Goal: Task Accomplishment & Management: Manage account settings

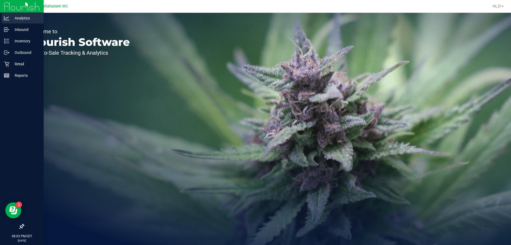
click at [6, 20] on icon at bounding box center [6, 18] width 5 height 4
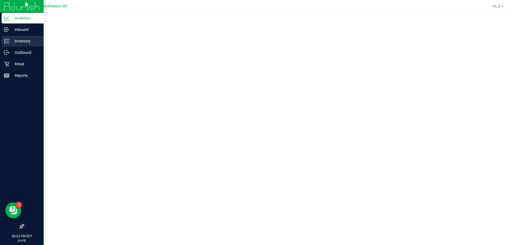
click at [6, 41] on icon at bounding box center [6, 40] width 5 height 5
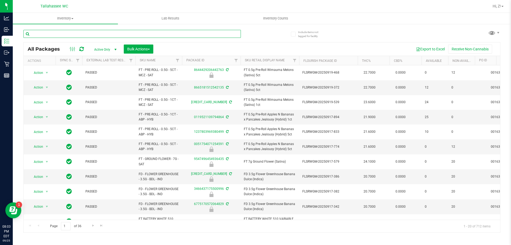
click at [84, 34] on input "text" at bounding box center [131, 34] width 217 height 8
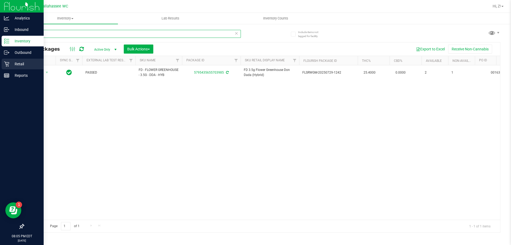
type input "703985"
click at [25, 62] on p "Retail" at bounding box center [25, 64] width 32 height 6
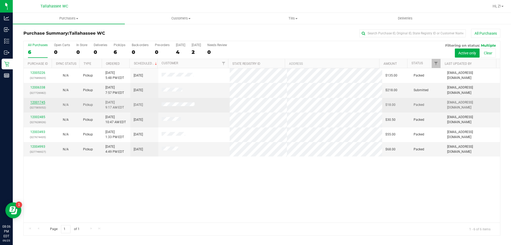
click at [37, 102] on link "12001745" at bounding box center [37, 102] width 15 height 4
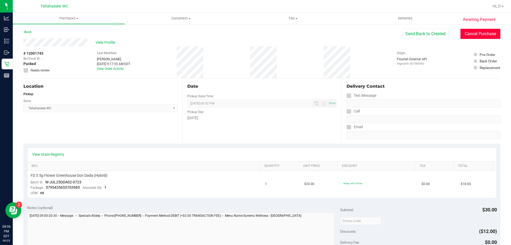
click at [474, 32] on button "Cancel Purchase" at bounding box center [481, 34] width 40 height 10
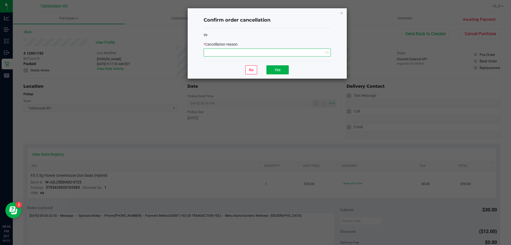
click at [219, 53] on span "NO DATA FOUND" at bounding box center [264, 52] width 120 height 7
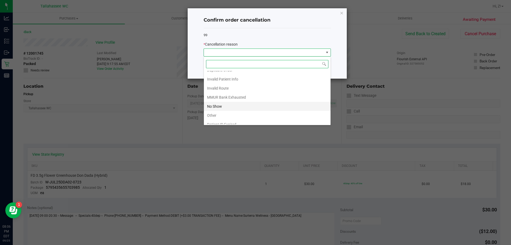
scroll to position [28, 0]
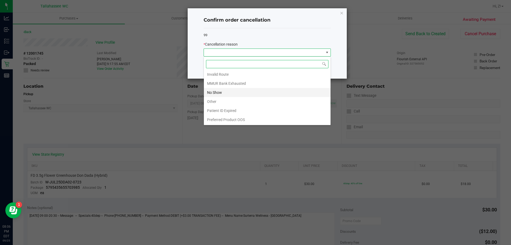
click at [217, 96] on li "No Show" at bounding box center [267, 92] width 127 height 9
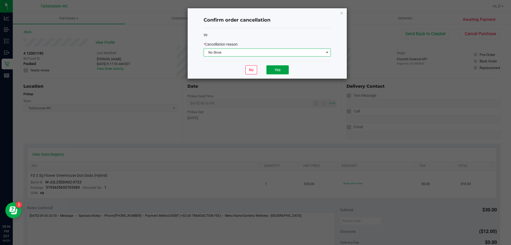
click at [282, 70] on button "Yes" at bounding box center [277, 69] width 22 height 9
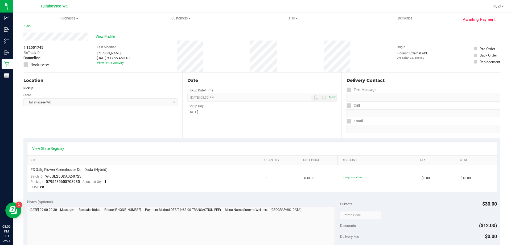
scroll to position [0, 0]
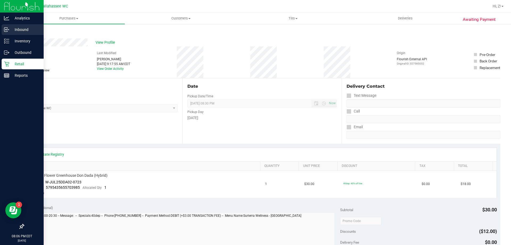
click at [12, 30] on p "Inbound" at bounding box center [25, 29] width 32 height 6
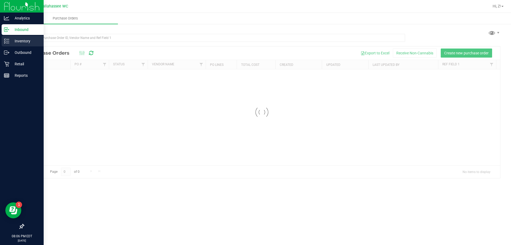
click at [15, 42] on p "Inventory" at bounding box center [25, 41] width 32 height 6
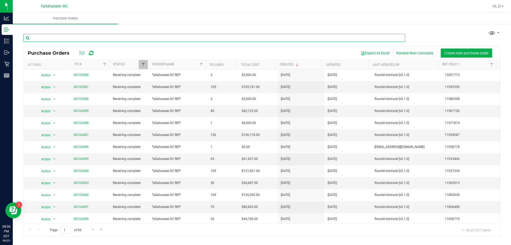
click at [108, 40] on input "text" at bounding box center [214, 38] width 382 height 8
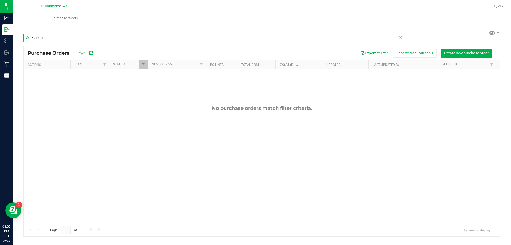
click at [31, 37] on input "591214" at bounding box center [214, 38] width 382 height 8
click at [32, 38] on input "47591214" at bounding box center [214, 38] width 382 height 8
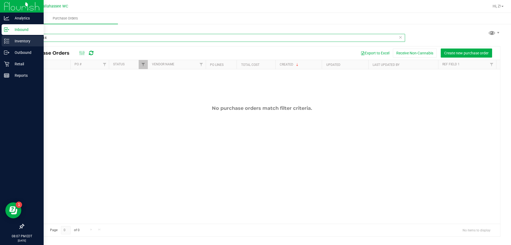
type input "47591214"
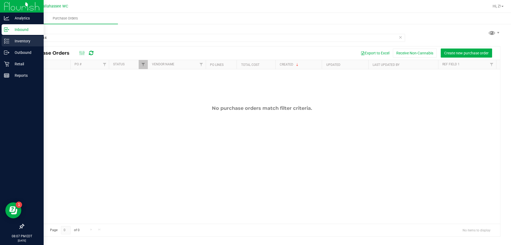
click at [13, 40] on p "Inventory" at bounding box center [25, 41] width 32 height 6
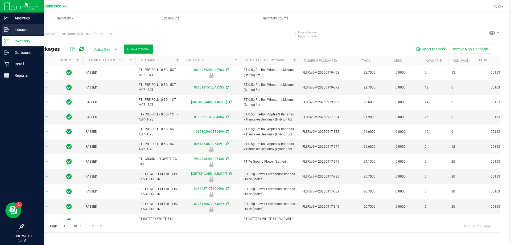
click at [17, 28] on p "Inbound" at bounding box center [25, 29] width 32 height 6
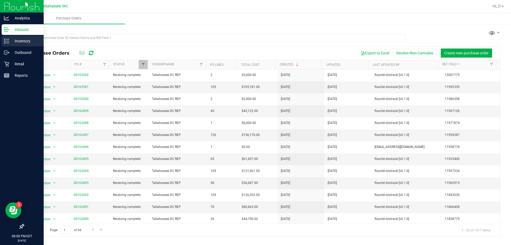
click at [6, 37] on div "Inventory" at bounding box center [23, 41] width 42 height 11
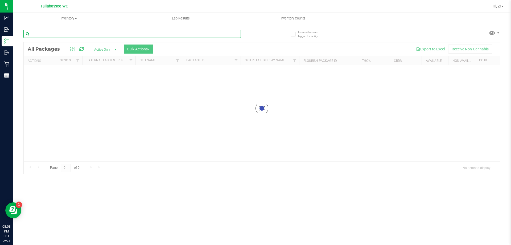
click at [62, 36] on input "text" at bounding box center [131, 34] width 217 height 8
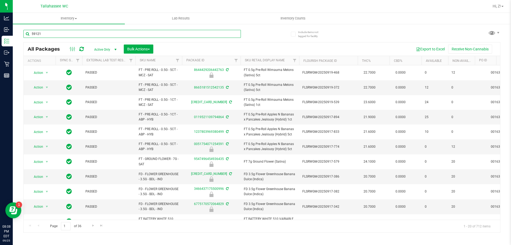
type input "591214"
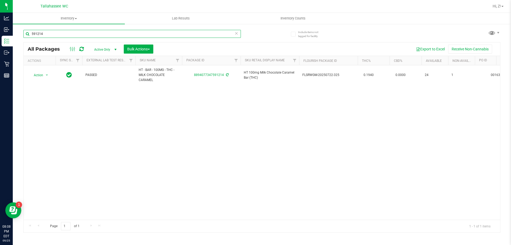
drag, startPoint x: 60, startPoint y: 35, endPoint x: 31, endPoint y: 33, distance: 28.6
click at [31, 33] on input "591214" at bounding box center [131, 34] width 217 height 8
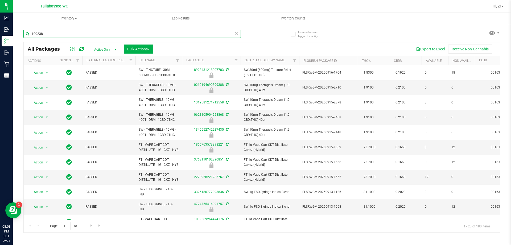
type input "100238"
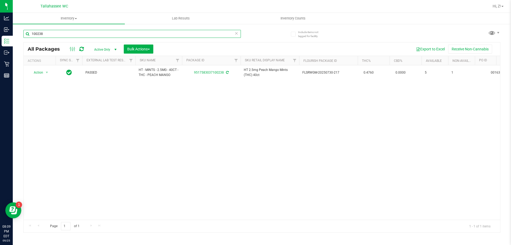
drag, startPoint x: 45, startPoint y: 33, endPoint x: 19, endPoint y: 33, distance: 25.6
click at [19, 33] on div "Include items not tagged for facility 100238 All Packages Active Only Active On…" at bounding box center [262, 104] width 498 height 162
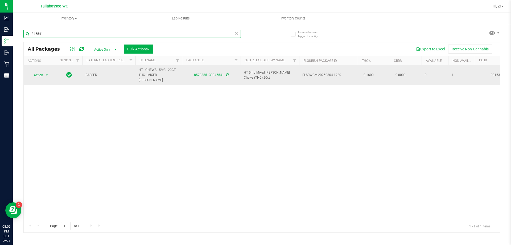
type input "345541"
click at [413, 74] on td "0.0000" at bounding box center [406, 75] width 32 height 20
click at [209, 73] on link "8573385139345541" at bounding box center [209, 75] width 30 height 4
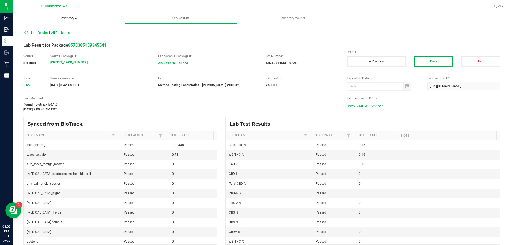
click at [65, 20] on span "Inventory" at bounding box center [69, 18] width 112 height 5
click at [67, 16] on span "Inventory" at bounding box center [69, 18] width 112 height 5
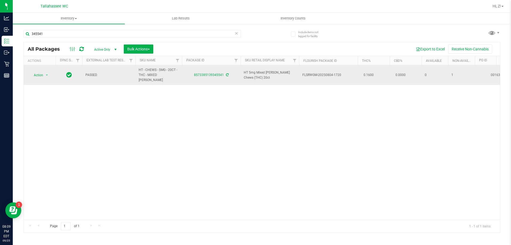
click at [72, 73] on icon at bounding box center [69, 74] width 6 height 6
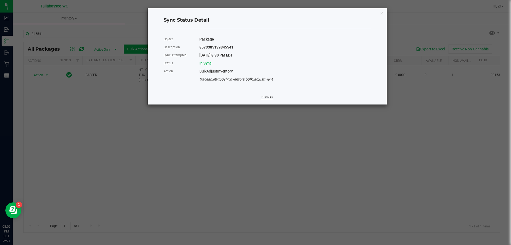
click at [264, 97] on link "Dismiss" at bounding box center [266, 97] width 11 height 5
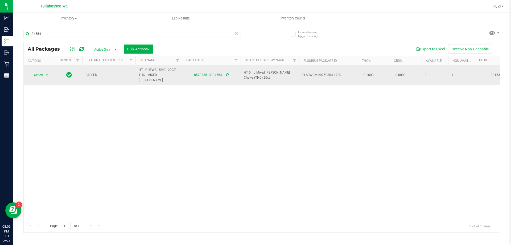
click at [432, 75] on span "0" at bounding box center [435, 74] width 20 height 5
click at [451, 72] on span "1" at bounding box center [461, 74] width 20 height 5
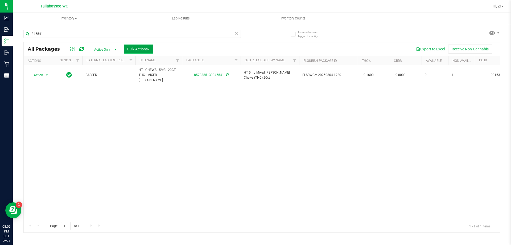
click at [145, 48] on span "Bulk Actions" at bounding box center [138, 49] width 23 height 4
click at [144, 81] on span "Create lab samples" at bounding box center [142, 80] width 30 height 4
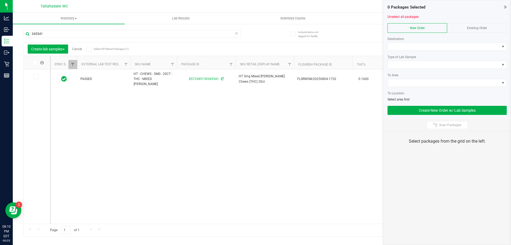
click at [340, 113] on div "PASSED HT - CHEWS - 5MG - 20CT - THC - MIXED BERRY 8573385139345541 HT 5mg Mixe…" at bounding box center [275, 146] width 449 height 154
click at [506, 7] on icon at bounding box center [505, 6] width 3 height 5
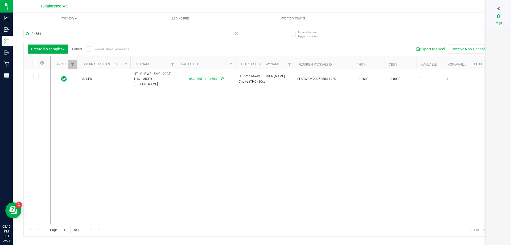
click at [496, 9] on div at bounding box center [498, 8] width 14 height 8
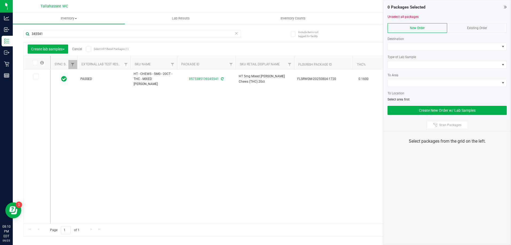
click at [477, 30] on span "Existing Order" at bounding box center [477, 28] width 20 height 4
click at [477, 26] on span "Existing Order" at bounding box center [477, 28] width 20 height 4
click at [401, 16] on link "Unselect all packages" at bounding box center [403, 17] width 31 height 4
click at [504, 5] on icon at bounding box center [505, 6] width 3 height 5
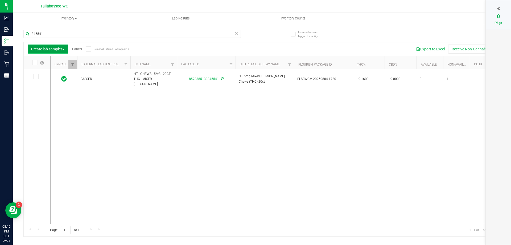
click at [55, 45] on button "Create lab samples" at bounding box center [48, 48] width 40 height 9
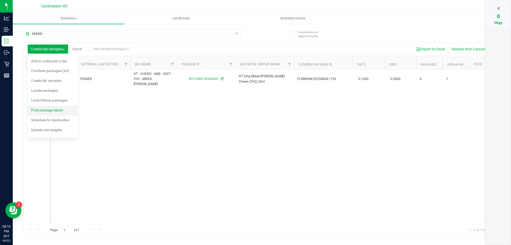
click at [60, 111] on span "Print package labels" at bounding box center [47, 110] width 32 height 4
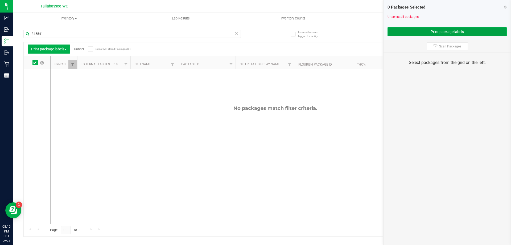
click at [418, 29] on button "Print package labels" at bounding box center [447, 31] width 119 height 9
click at [506, 6] on icon at bounding box center [505, 6] width 3 height 5
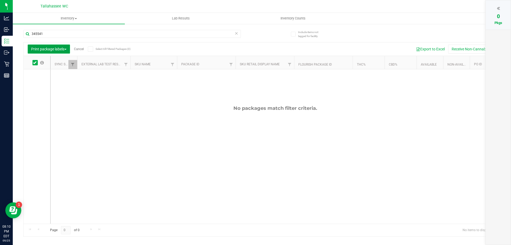
click at [64, 49] on span "Print package labels" at bounding box center [48, 49] width 35 height 4
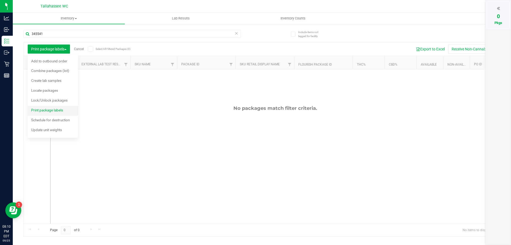
click at [48, 112] on div "Print package labels" at bounding box center [50, 110] width 39 height 9
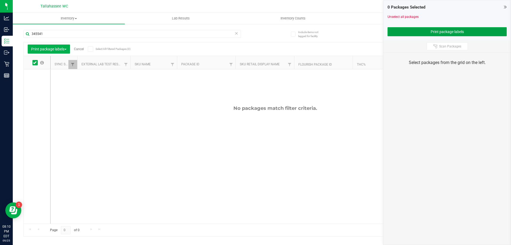
click at [492, 28] on button "Print package labels" at bounding box center [447, 31] width 119 height 9
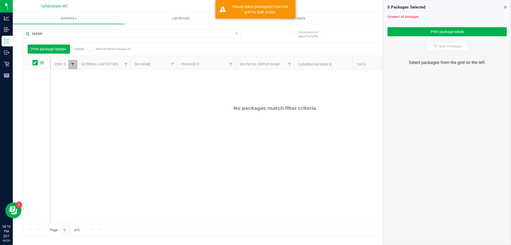
click at [73, 66] on span "Filter" at bounding box center [73, 64] width 4 height 4
click at [72, 66] on span "Filter" at bounding box center [73, 64] width 4 height 4
click at [61, 63] on link "Sync Status" at bounding box center [65, 64] width 20 height 4
click at [42, 14] on uib-tab-heading "Inventory All packages All inventory Waste log Create inventory" at bounding box center [69, 18] width 112 height 11
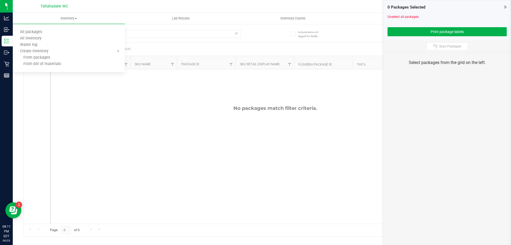
click at [506, 7] on icon at bounding box center [505, 6] width 3 height 5
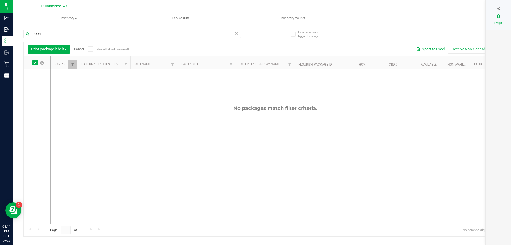
click at [33, 63] on span at bounding box center [34, 62] width 5 height 5
click at [0, 0] on input "checkbox" at bounding box center [0, 0] width 0 height 0
click at [33, 63] on span at bounding box center [34, 62] width 5 height 5
click at [0, 0] on input "checkbox" at bounding box center [0, 0] width 0 height 0
click at [39, 48] on span "Print package labels" at bounding box center [48, 49] width 35 height 4
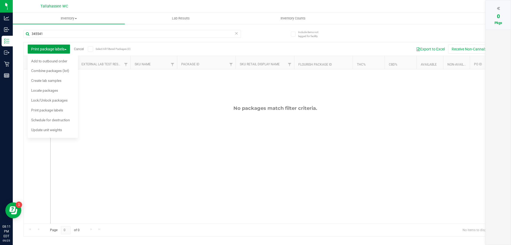
click at [39, 48] on span "Print package labels" at bounding box center [48, 49] width 35 height 4
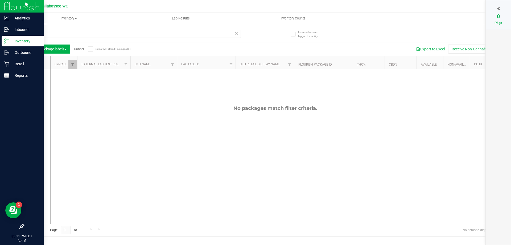
click at [9, 39] on line at bounding box center [7, 39] width 3 height 0
click at [34, 30] on p "Inbound" at bounding box center [25, 29] width 32 height 6
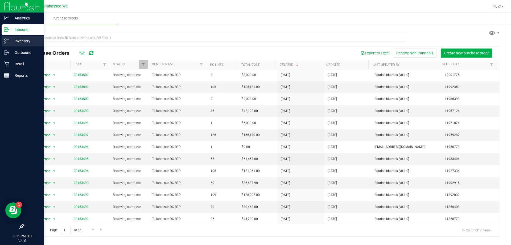
click at [29, 41] on p "Inventory" at bounding box center [25, 41] width 32 height 6
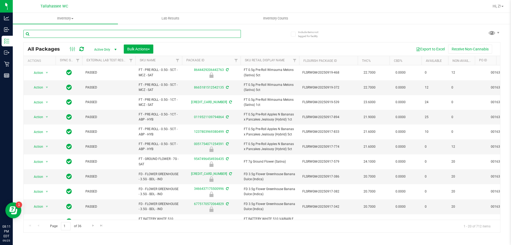
click at [60, 34] on input "text" at bounding box center [131, 34] width 217 height 8
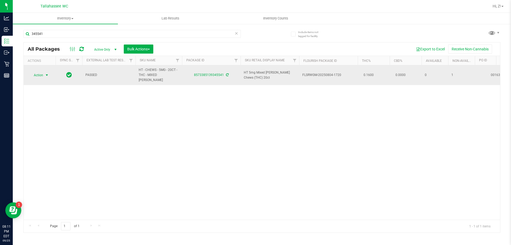
click at [46, 73] on span "select" at bounding box center [47, 75] width 4 height 4
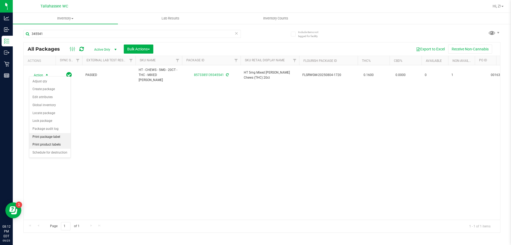
click at [45, 138] on li "Print package label" at bounding box center [49, 137] width 41 height 8
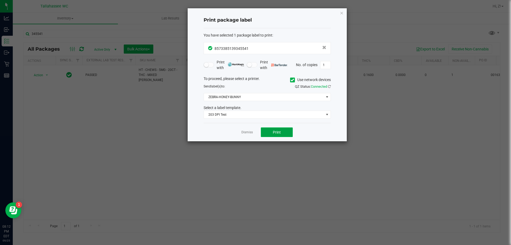
click at [273, 133] on span "Print" at bounding box center [277, 132] width 8 height 4
click at [341, 12] on icon "button" at bounding box center [342, 13] width 4 height 6
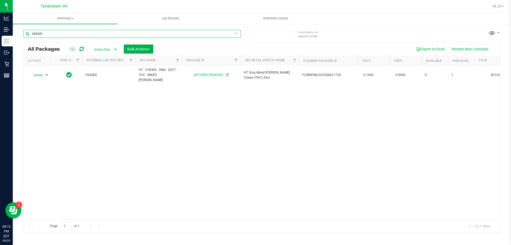
click at [140, 33] on input "345541" at bounding box center [131, 34] width 217 height 8
type input "3"
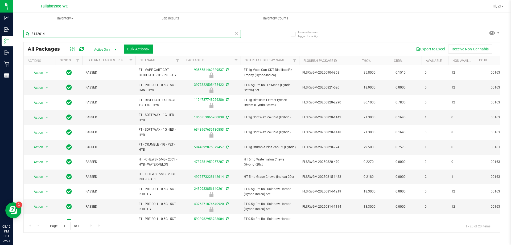
type input "8142614"
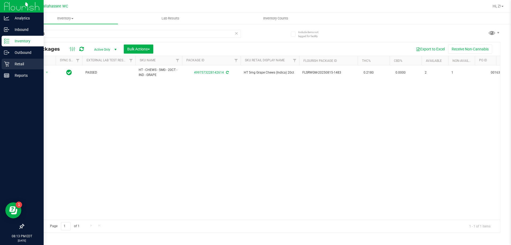
click at [9, 64] on icon at bounding box center [6, 63] width 5 height 5
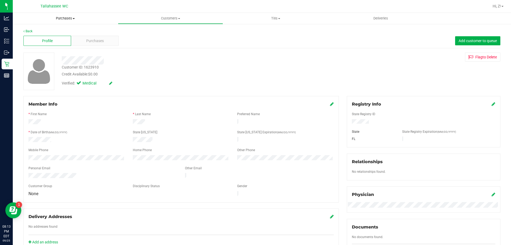
click at [55, 21] on uib-tab-heading "Purchases Summary of purchases Fulfillment All purchases" at bounding box center [65, 18] width 105 height 11
click at [174, 45] on div "Profile Purchases Add customer to queue" at bounding box center [261, 41] width 477 height 15
click at [24, 32] on icon at bounding box center [23, 31] width 1 height 3
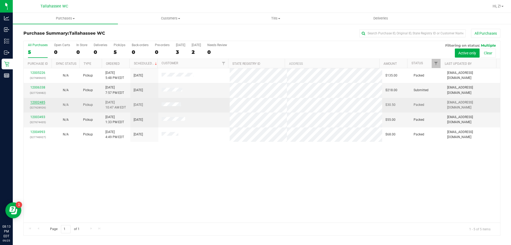
click at [39, 102] on link "12002485" at bounding box center [37, 102] width 15 height 4
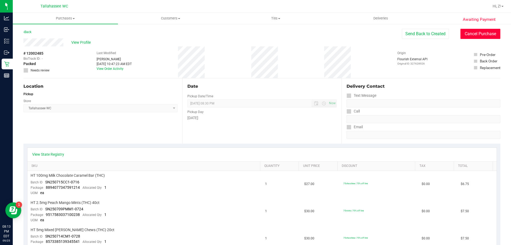
click at [490, 33] on button "Cancel Purchase" at bounding box center [481, 34] width 40 height 10
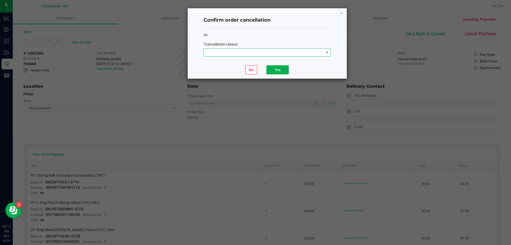
click at [303, 54] on span at bounding box center [264, 52] width 120 height 7
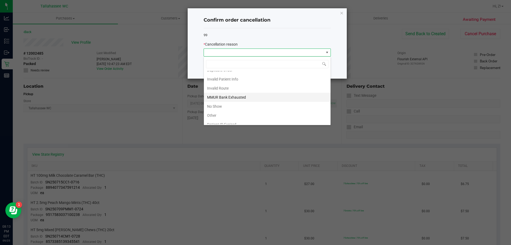
scroll to position [28, 0]
click at [244, 93] on li "No Show" at bounding box center [267, 92] width 127 height 9
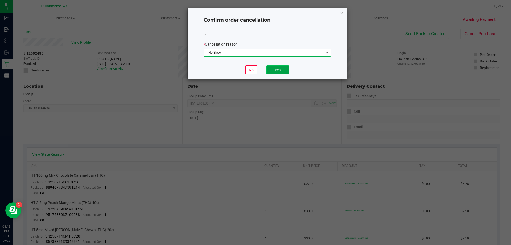
click at [272, 71] on button "Yes" at bounding box center [277, 69] width 22 height 9
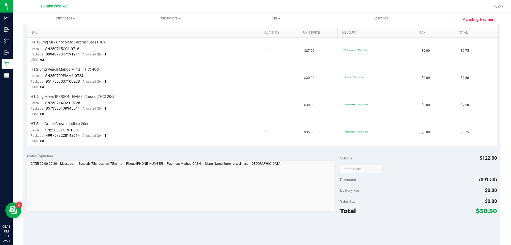
scroll to position [0, 0]
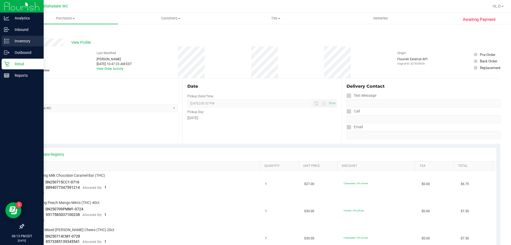
click at [3, 40] on div "Inventory" at bounding box center [23, 41] width 42 height 11
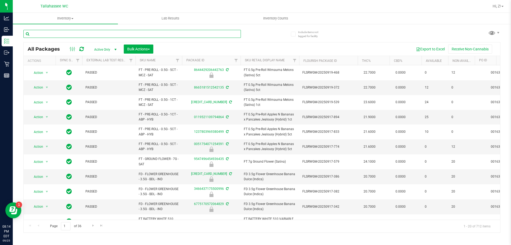
click at [62, 34] on input "text" at bounding box center [131, 34] width 217 height 8
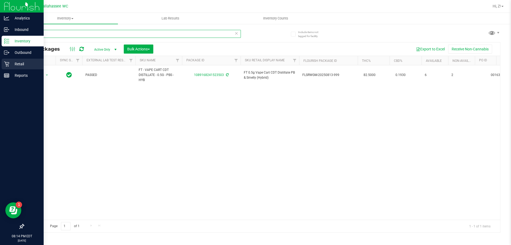
type input "23503"
click at [8, 64] on icon at bounding box center [6, 63] width 5 height 5
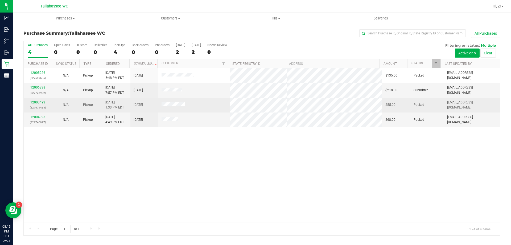
click at [35, 99] on td "12003493 (327674435)" at bounding box center [38, 105] width 28 height 15
click at [40, 102] on link "12003493" at bounding box center [37, 102] width 15 height 4
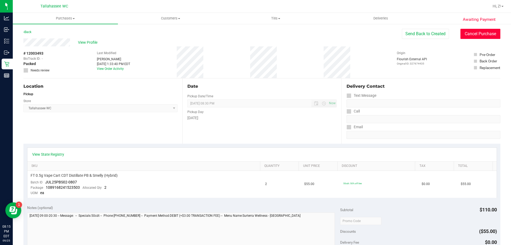
click at [471, 36] on button "Cancel Purchase" at bounding box center [481, 34] width 40 height 10
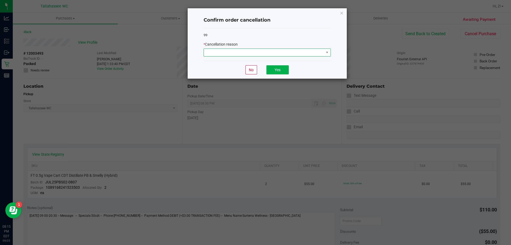
click at [310, 54] on span at bounding box center [264, 52] width 120 height 7
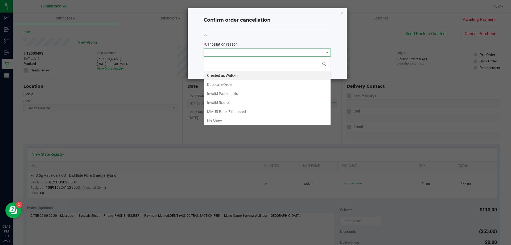
scroll to position [8, 127]
click at [224, 121] on li "No Show" at bounding box center [267, 120] width 127 height 9
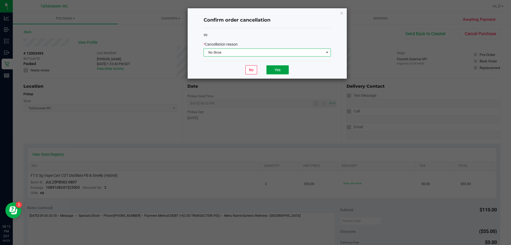
click at [272, 72] on button "Yes" at bounding box center [277, 69] width 22 height 9
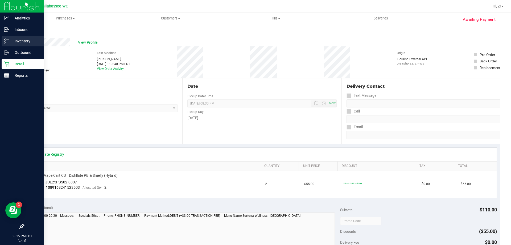
click at [8, 39] on icon at bounding box center [6, 40] width 5 height 5
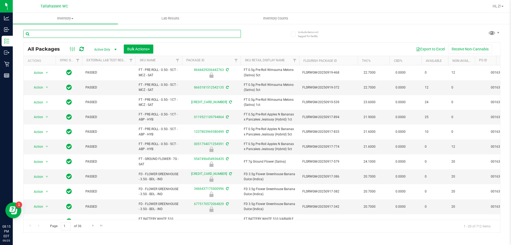
click at [68, 32] on input "text" at bounding box center [131, 34] width 217 height 8
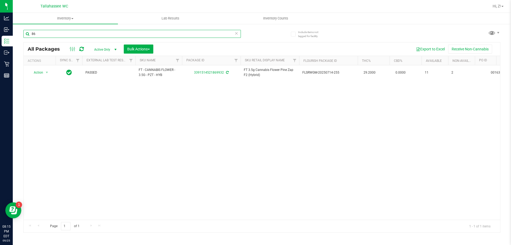
type input "8"
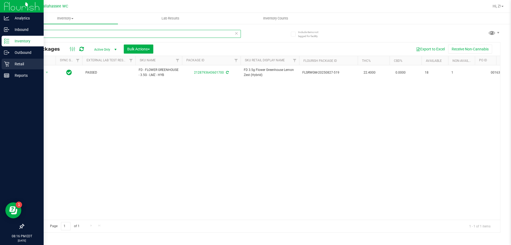
type input "601700"
click at [15, 65] on p "Retail" at bounding box center [25, 64] width 32 height 6
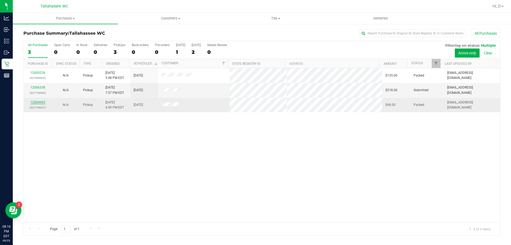
click at [39, 101] on link "12004993" at bounding box center [37, 102] width 15 height 4
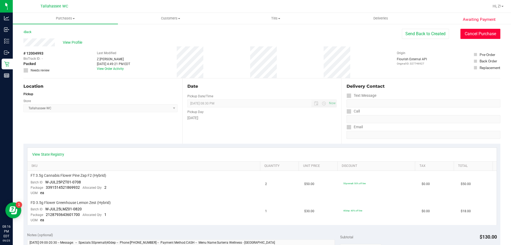
click at [467, 32] on button "Cancel Purchase" at bounding box center [481, 34] width 40 height 10
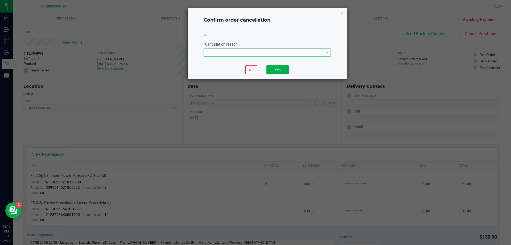
click at [265, 54] on span at bounding box center [264, 52] width 120 height 7
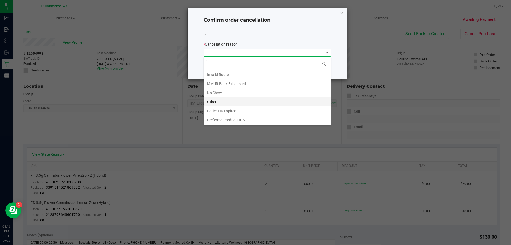
scroll to position [28, 0]
click at [236, 92] on li "No Show" at bounding box center [267, 92] width 127 height 9
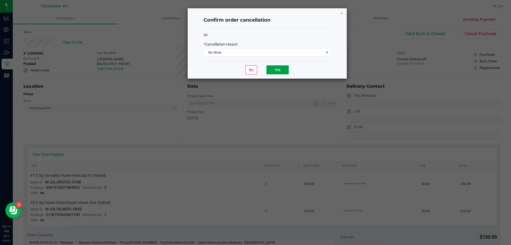
click at [272, 67] on button "Yes" at bounding box center [277, 69] width 22 height 9
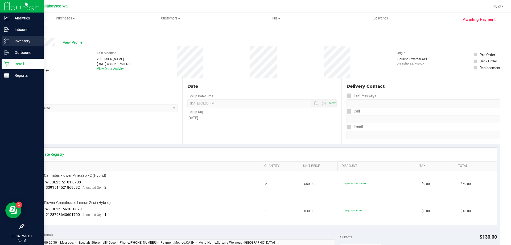
click at [12, 39] on p "Inventory" at bounding box center [25, 41] width 32 height 6
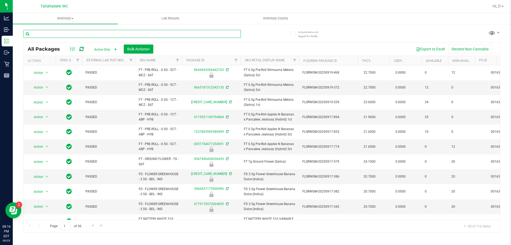
click at [63, 33] on input "text" at bounding box center [131, 34] width 217 height 8
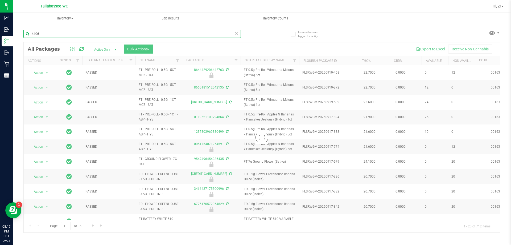
type input "44065"
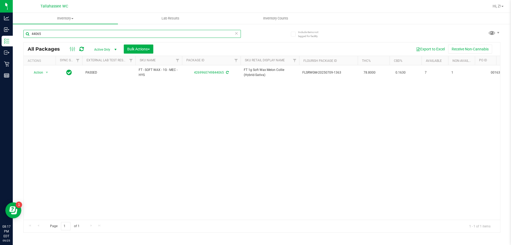
drag, startPoint x: 116, startPoint y: 36, endPoint x: 31, endPoint y: 36, distance: 84.9
click at [31, 36] on input "44065" at bounding box center [131, 34] width 217 height 8
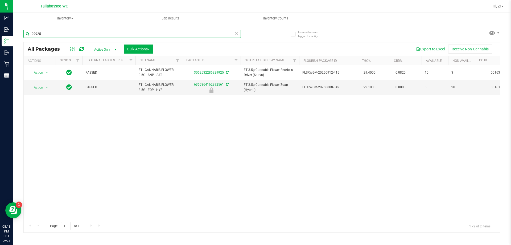
click at [32, 33] on input "29925" at bounding box center [131, 34] width 217 height 8
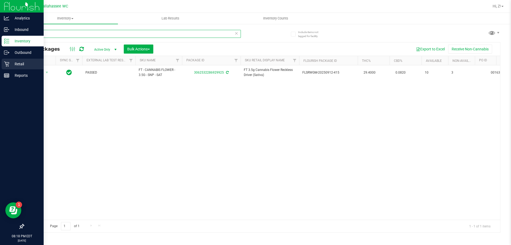
type input "929925"
click at [9, 66] on icon at bounding box center [6, 63] width 5 height 5
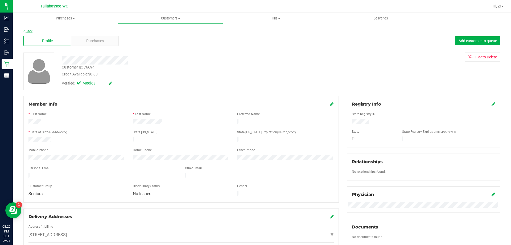
click at [27, 33] on link "Back" at bounding box center [27, 31] width 9 height 4
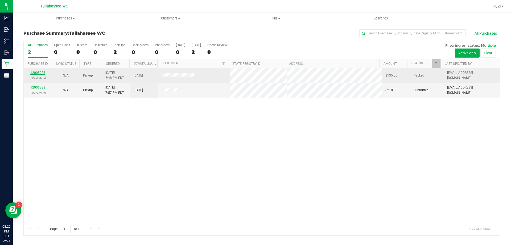
click at [42, 73] on link "12005226" at bounding box center [37, 73] width 15 height 4
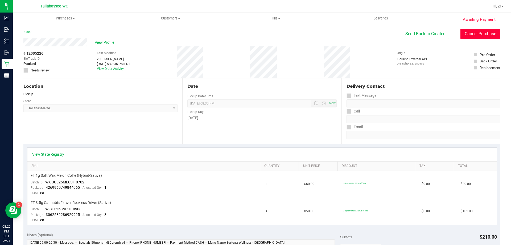
click at [483, 31] on button "Cancel Purchase" at bounding box center [481, 34] width 40 height 10
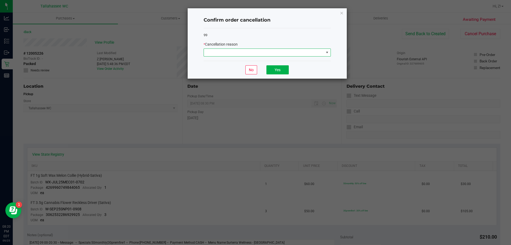
click at [303, 55] on span at bounding box center [264, 52] width 120 height 7
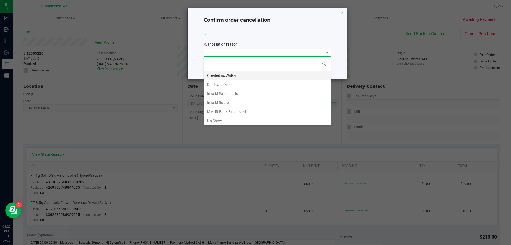
scroll to position [8, 127]
click at [229, 121] on li "No Show" at bounding box center [267, 120] width 127 height 9
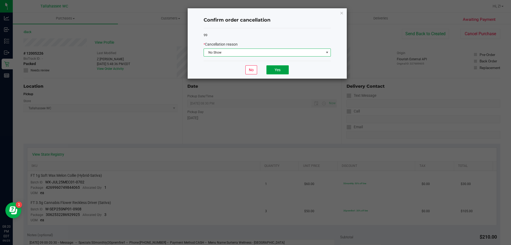
click at [279, 68] on button "Yes" at bounding box center [277, 69] width 22 height 9
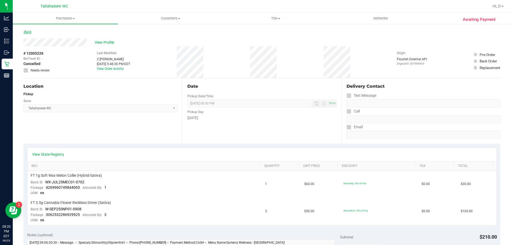
click at [26, 33] on link "Back" at bounding box center [27, 32] width 8 height 4
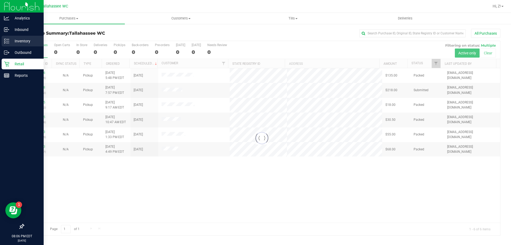
click at [8, 39] on icon at bounding box center [6, 40] width 5 height 5
